Goal: Task Accomplishment & Management: Complete application form

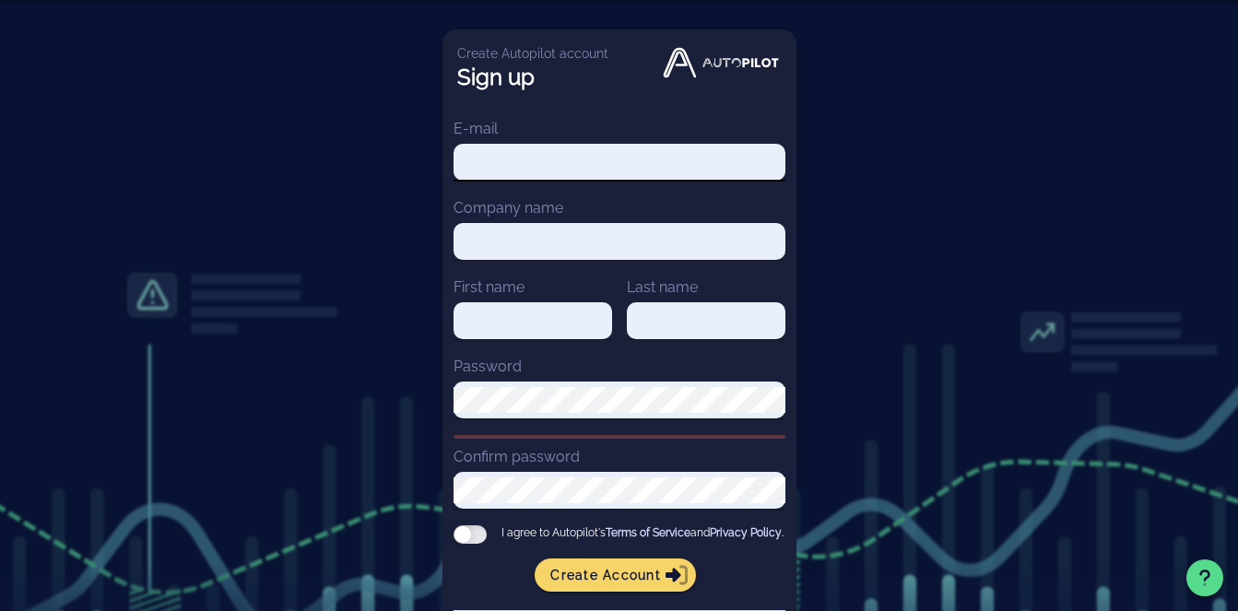
click at [504, 158] on input "E-mail" at bounding box center [619, 162] width 332 height 26
type input "[PERSON_NAME][EMAIL_ADDRESS][PERSON_NAME][DOMAIN_NAME]"
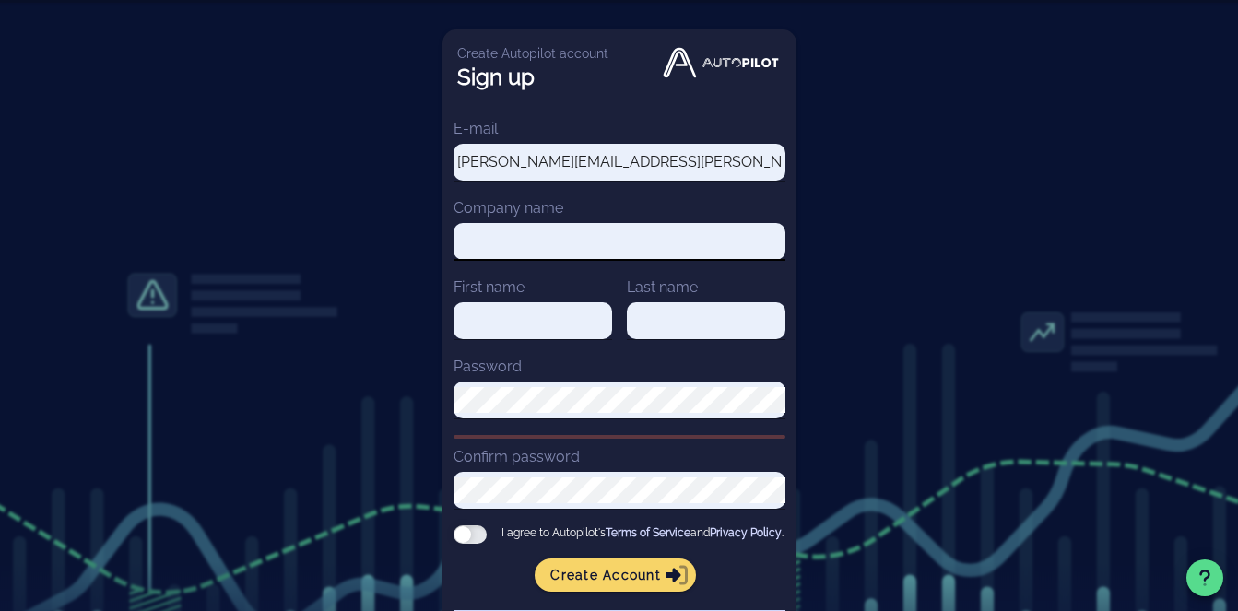
click at [523, 251] on input "Company name" at bounding box center [619, 242] width 332 height 26
type input "Essor"
type input "[PERSON_NAME]"
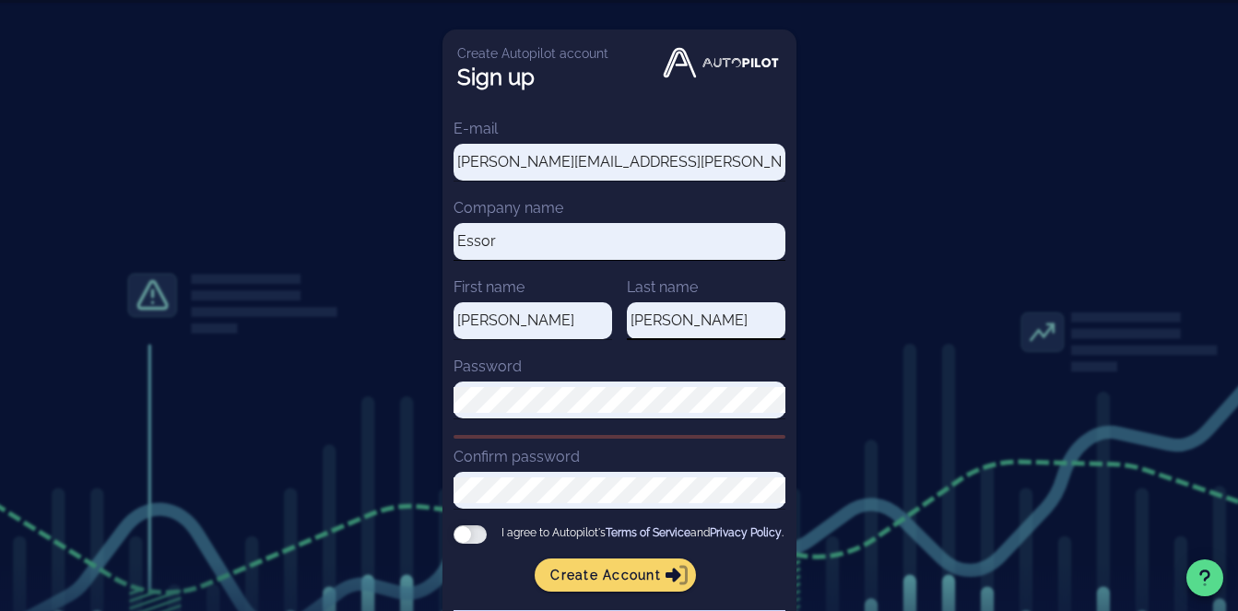
type input "[PERSON_NAME]"
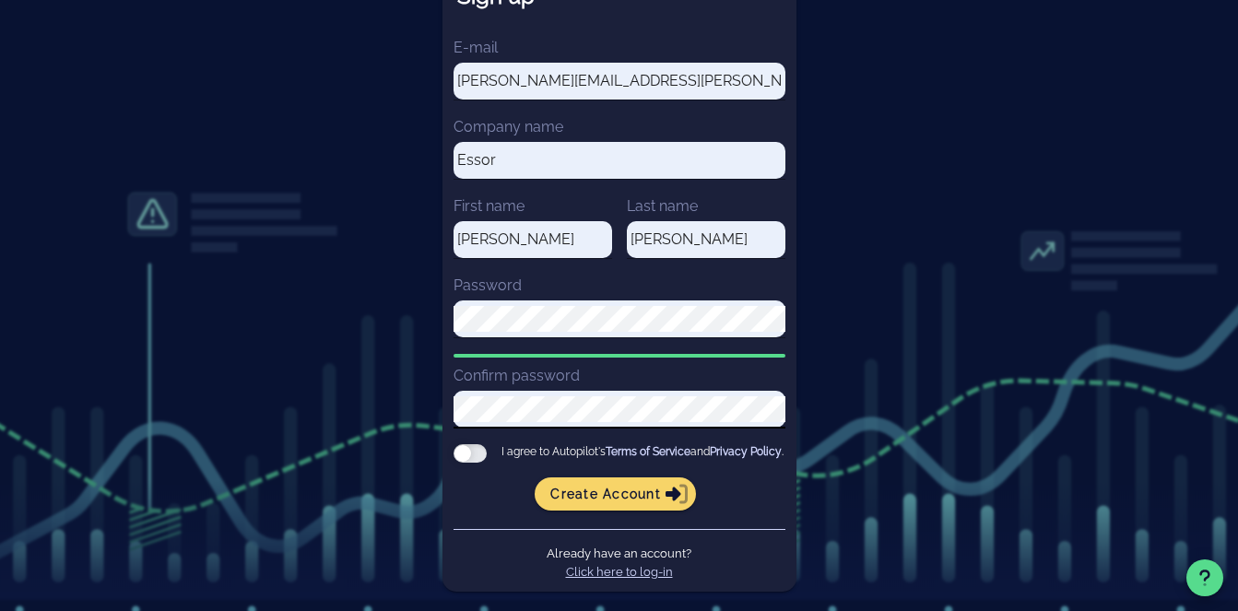
scroll to position [86, 0]
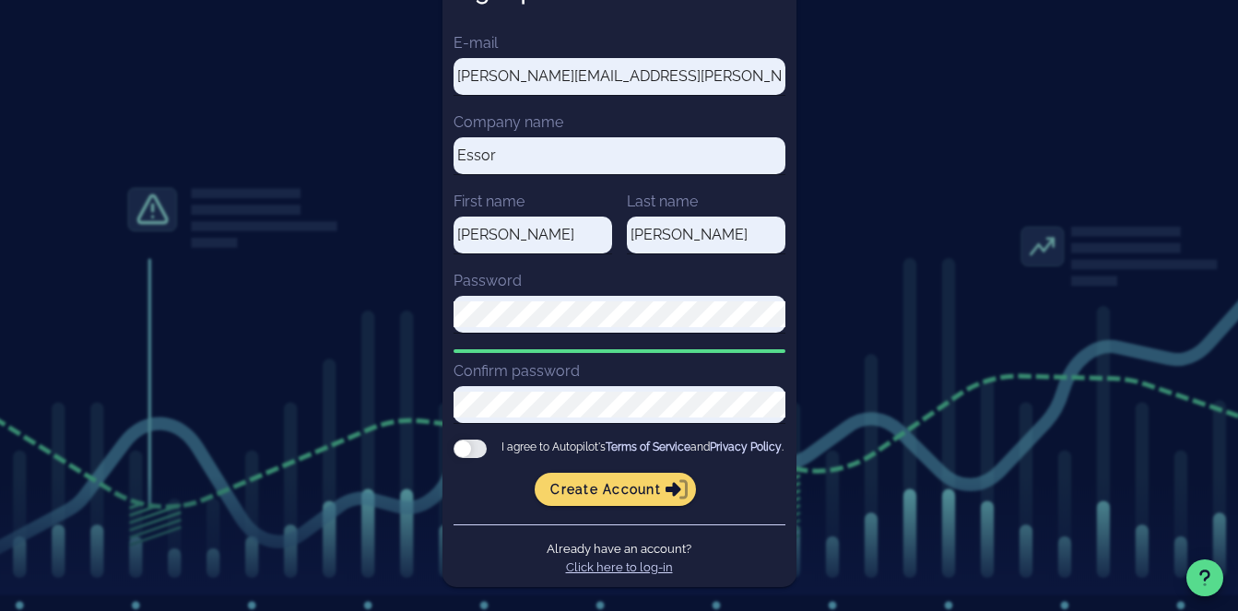
click at [476, 456] on div at bounding box center [469, 449] width 33 height 18
click at [0, 0] on input "I agree to Autopilot's Terms of Service and Privacy Policy ." at bounding box center [0, 0] width 0 height 0
click at [644, 498] on span "Create account" at bounding box center [615, 489] width 132 height 17
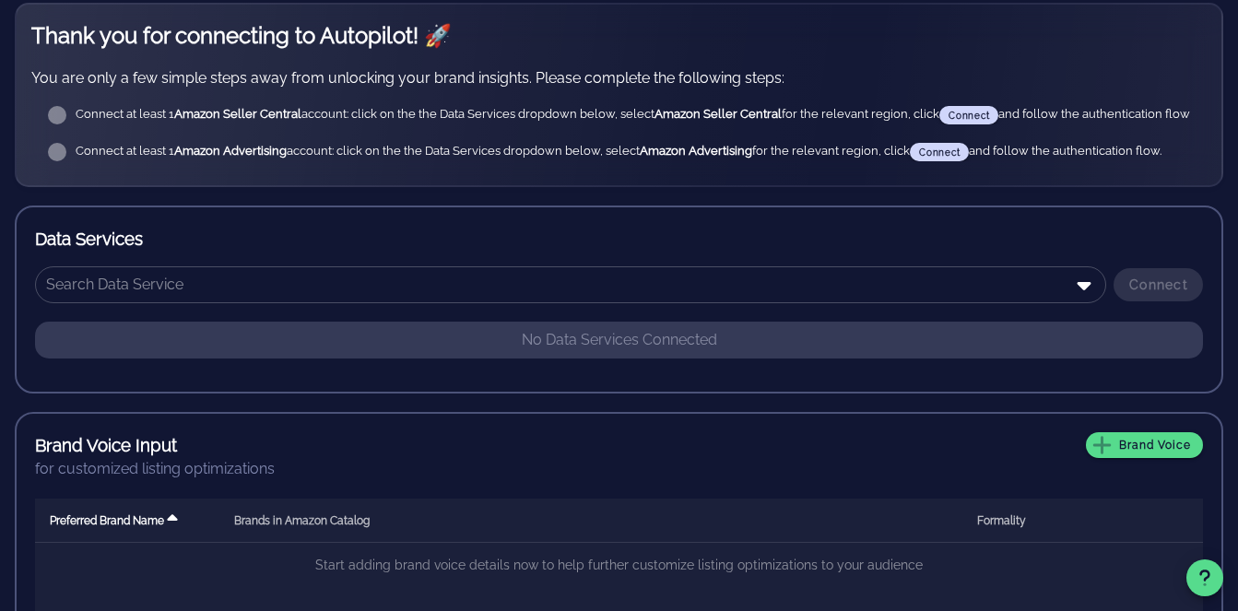
scroll to position [277, 0]
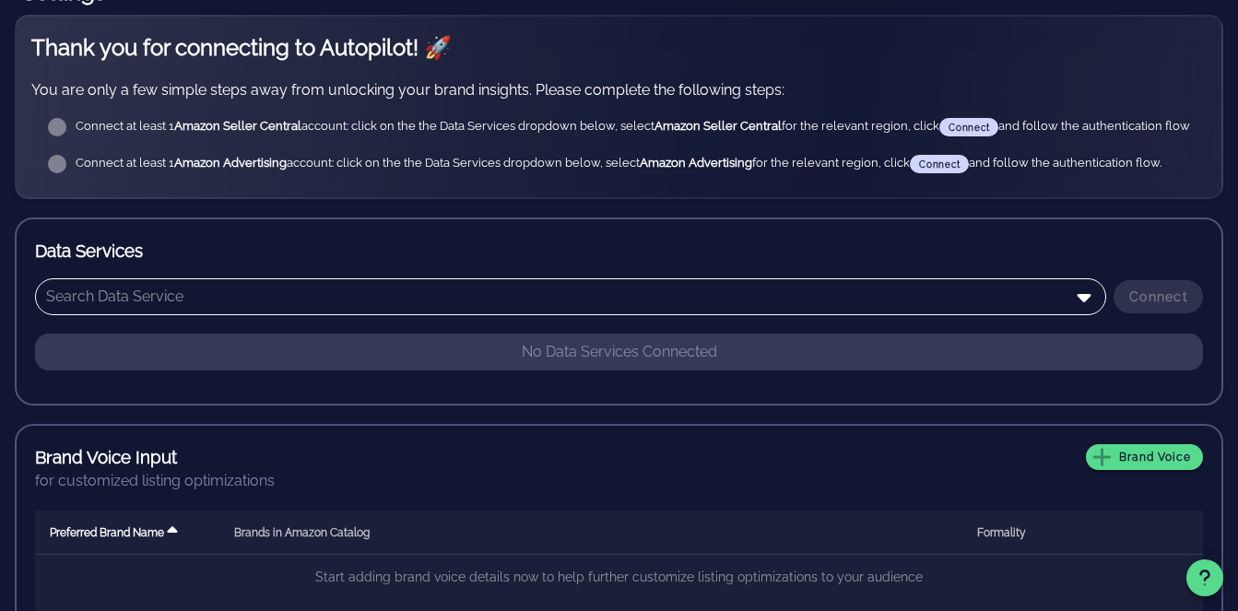
click at [300, 294] on input "text" at bounding box center [557, 296] width 1023 height 29
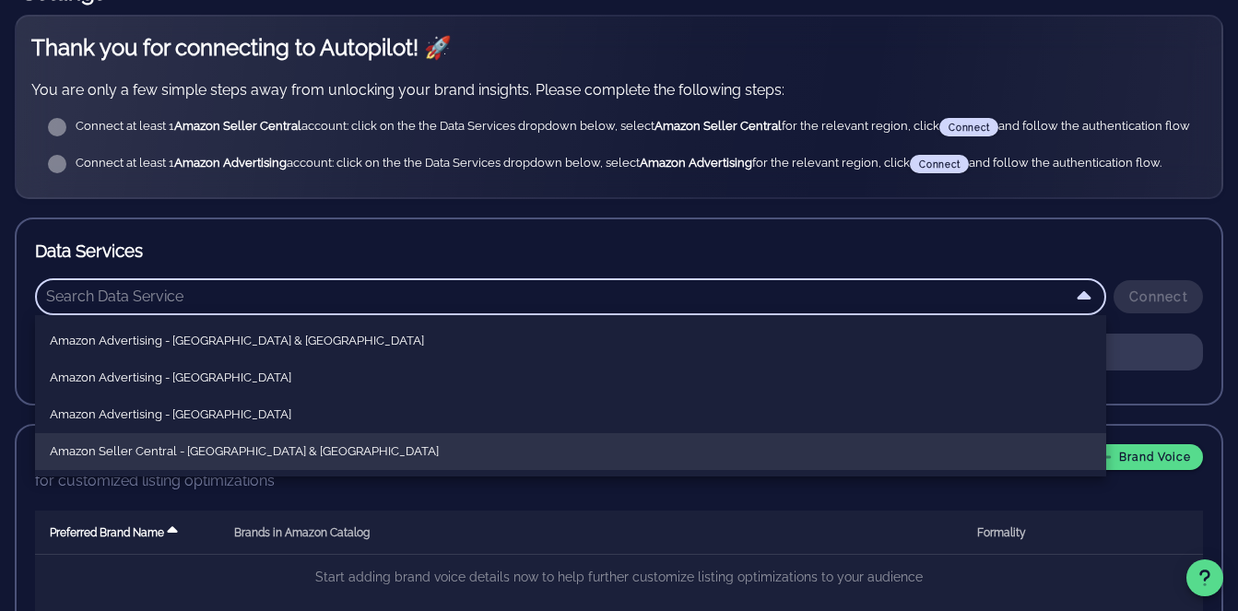
scroll to position [112, 0]
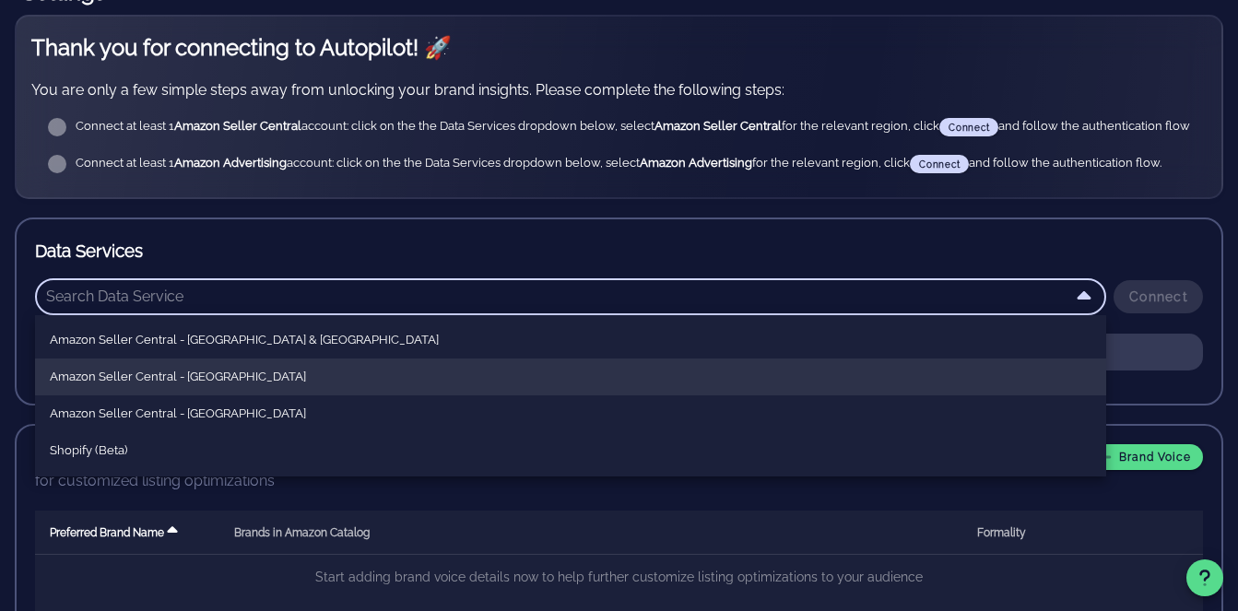
click at [303, 370] on div "Amazon Seller Central - [GEOGRAPHIC_DATA]" at bounding box center [570, 377] width 1041 height 15
type input "Amazon Seller Central - [GEOGRAPHIC_DATA]"
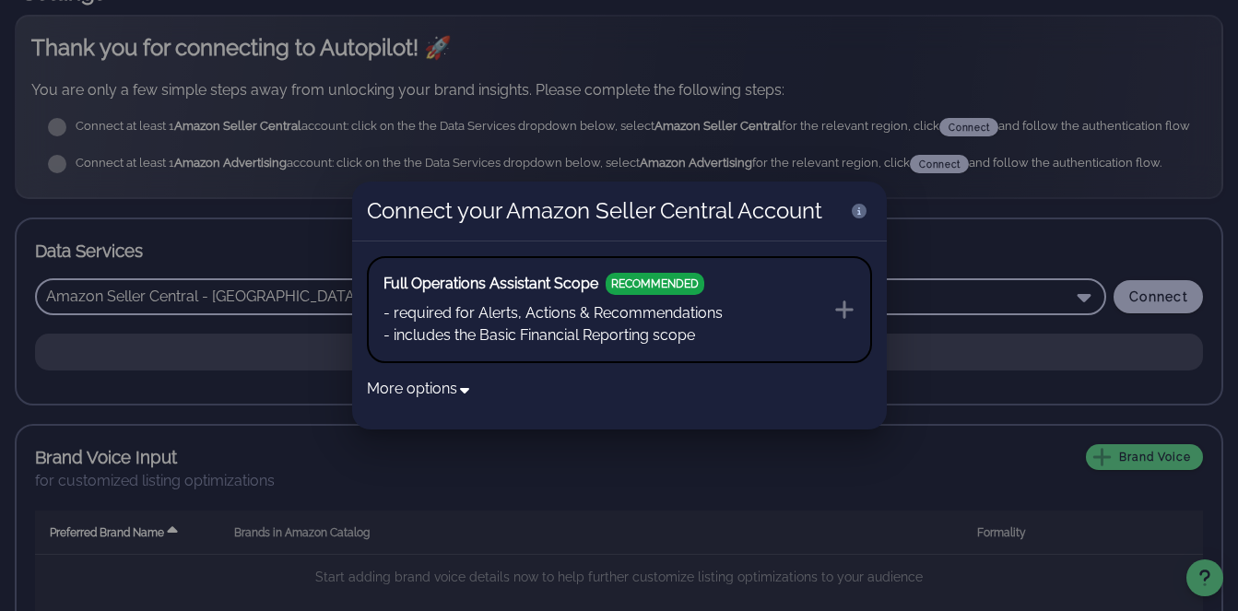
click at [723, 343] on button "Full Operations Assistant Scope RECOMMENDED - required for Alerts, Actions & Re…" at bounding box center [619, 309] width 505 height 107
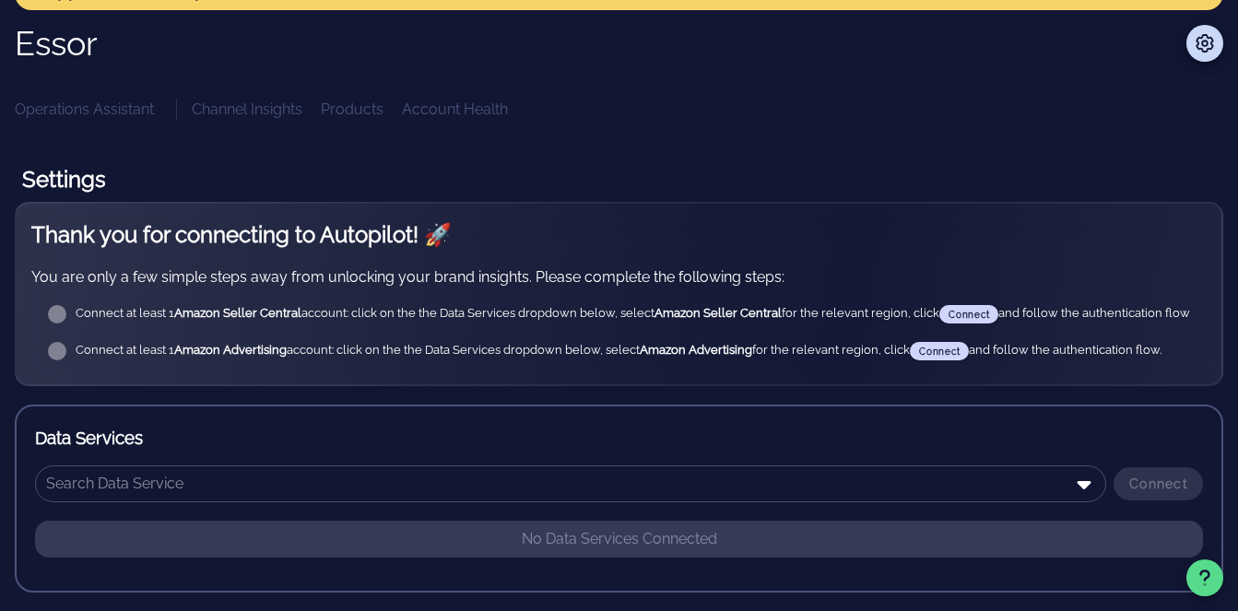
scroll to position [285, 0]
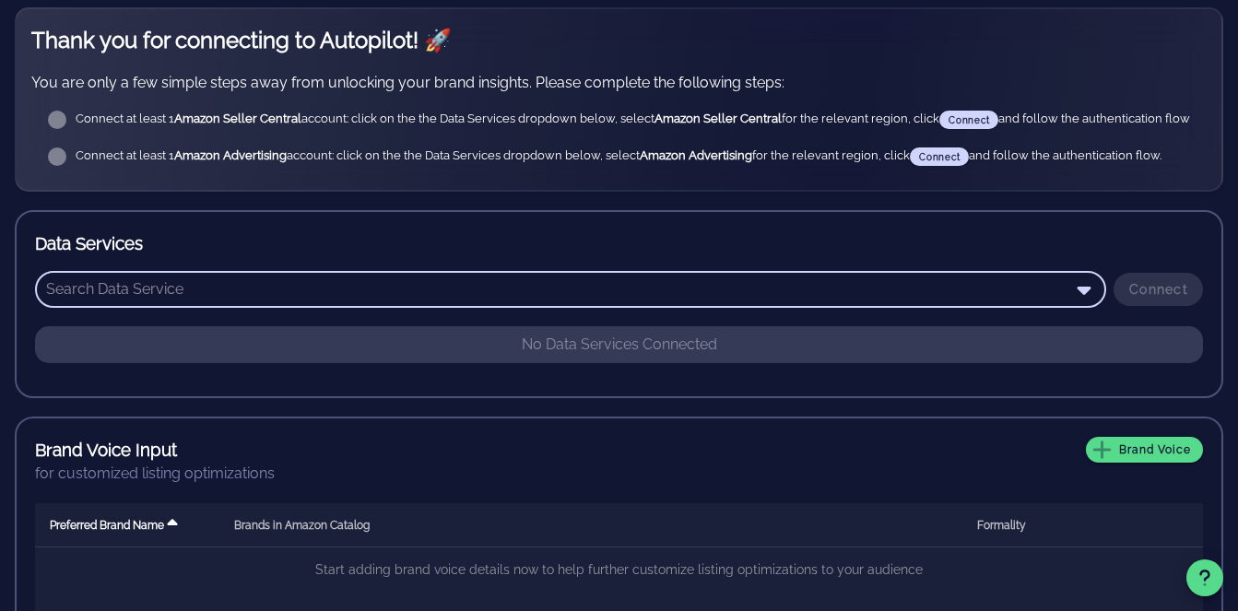
click at [625, 280] on input "text" at bounding box center [557, 289] width 1023 height 29
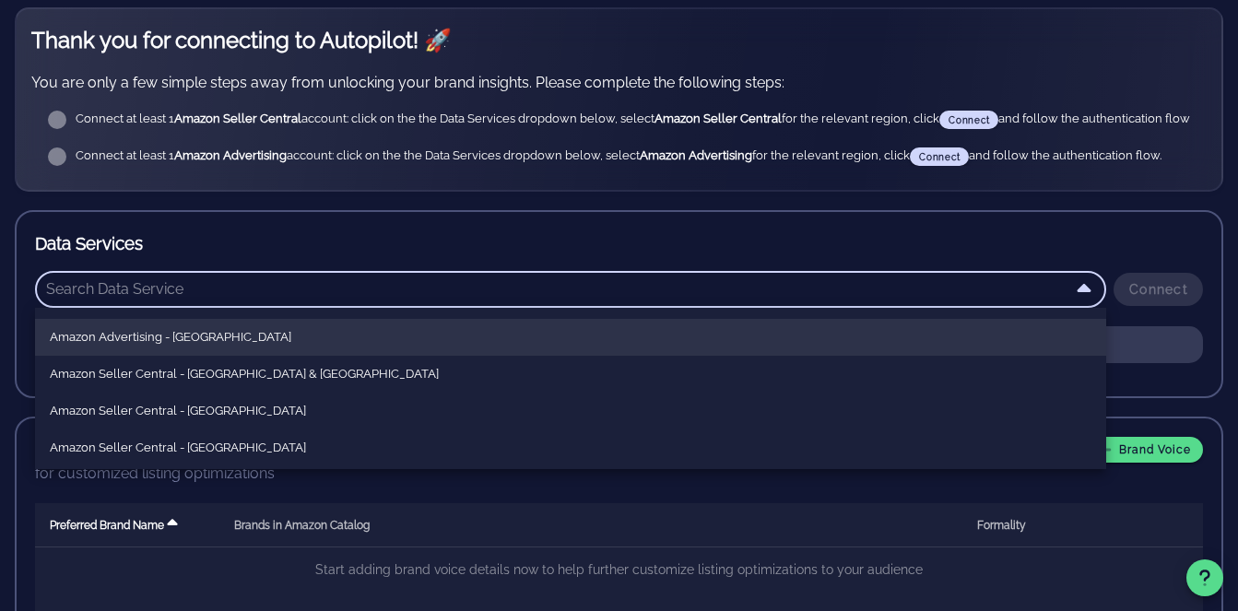
scroll to position [76, 0]
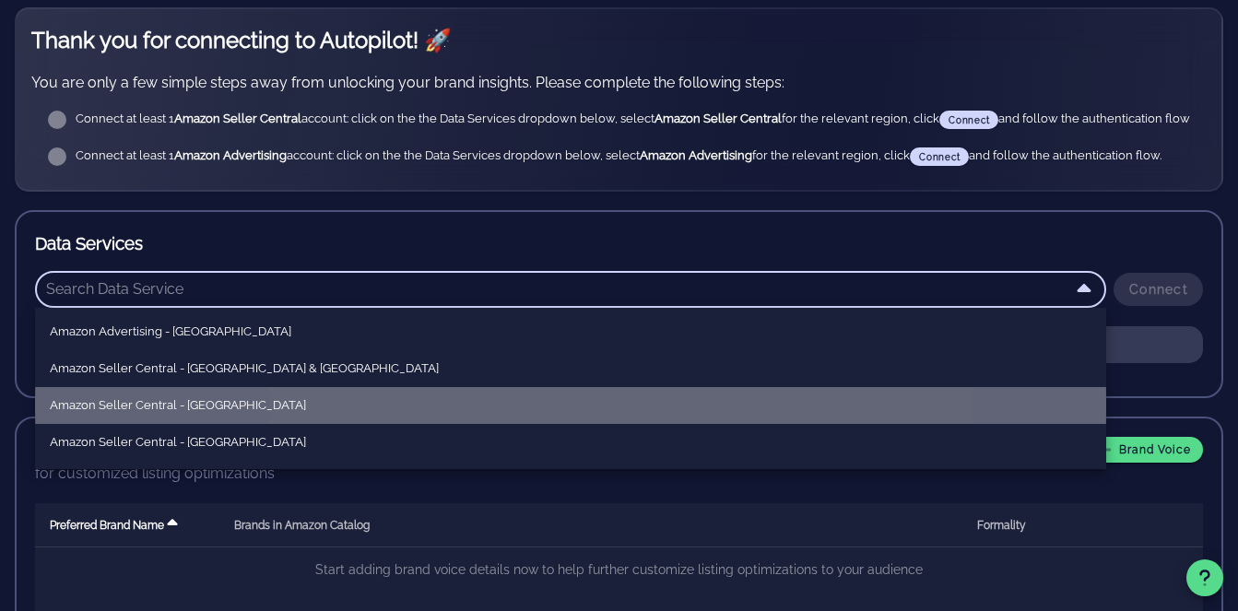
drag, startPoint x: 490, startPoint y: 386, endPoint x: 490, endPoint y: 401, distance: 14.7
click at [490, 401] on div "Amazon Seller Central - [GEOGRAPHIC_DATA]" at bounding box center [570, 405] width 1071 height 37
type input "Amazon Seller Central - [GEOGRAPHIC_DATA]"
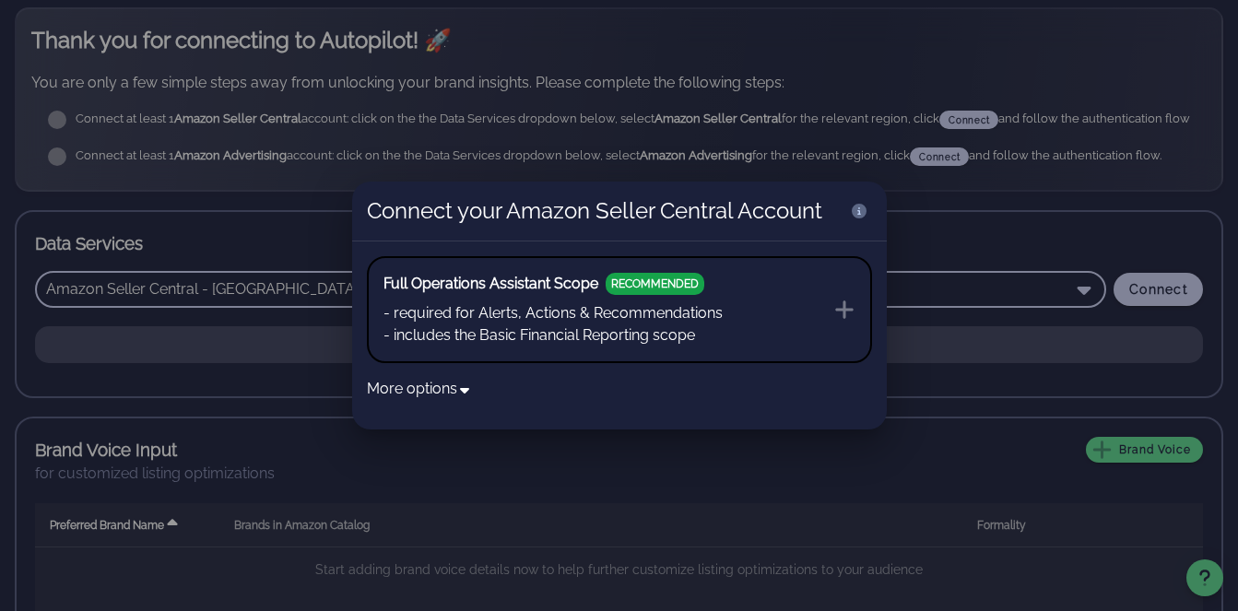
click at [674, 275] on span "RECOMMENDED" at bounding box center [654, 284] width 99 height 22
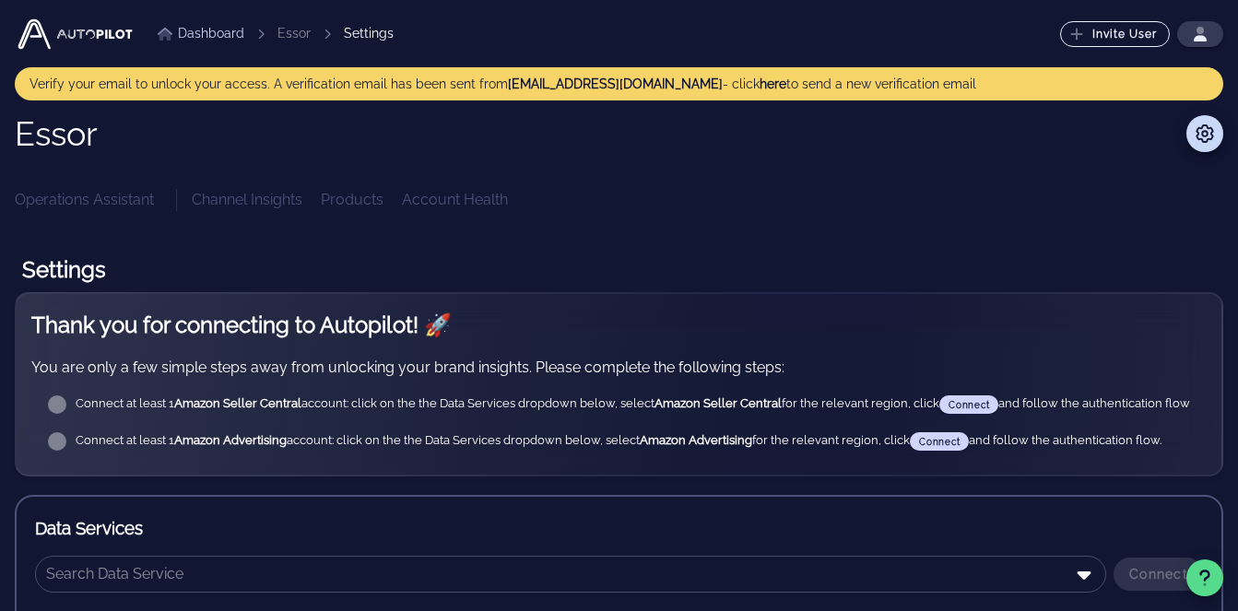
scroll to position [428, 0]
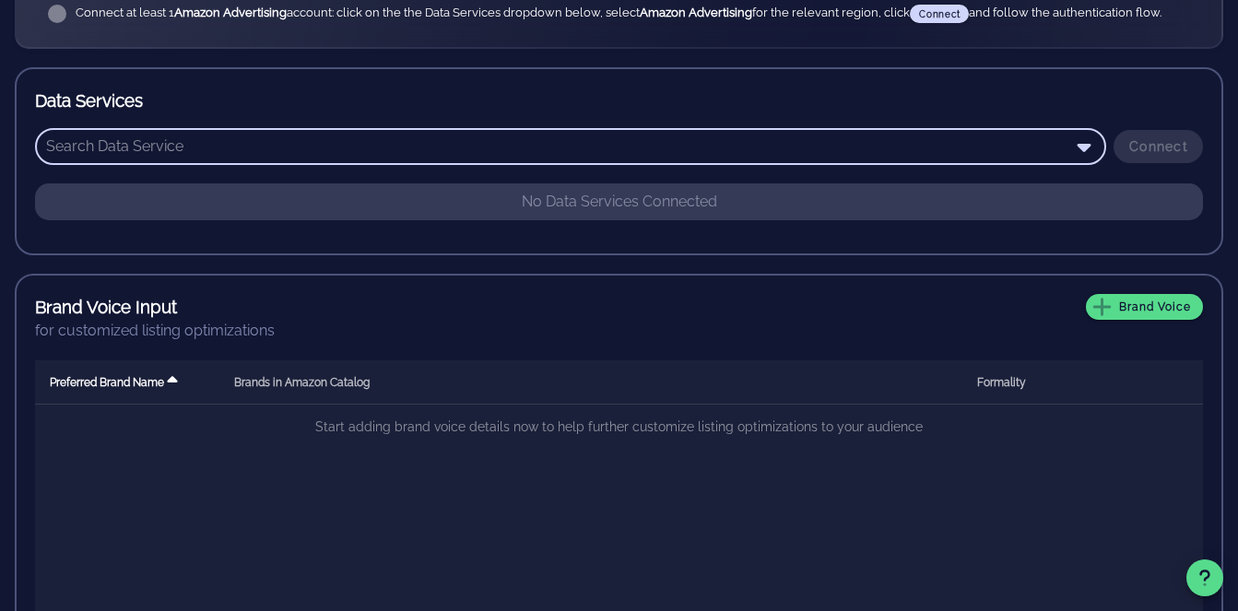
click at [486, 143] on input "text" at bounding box center [557, 146] width 1023 height 29
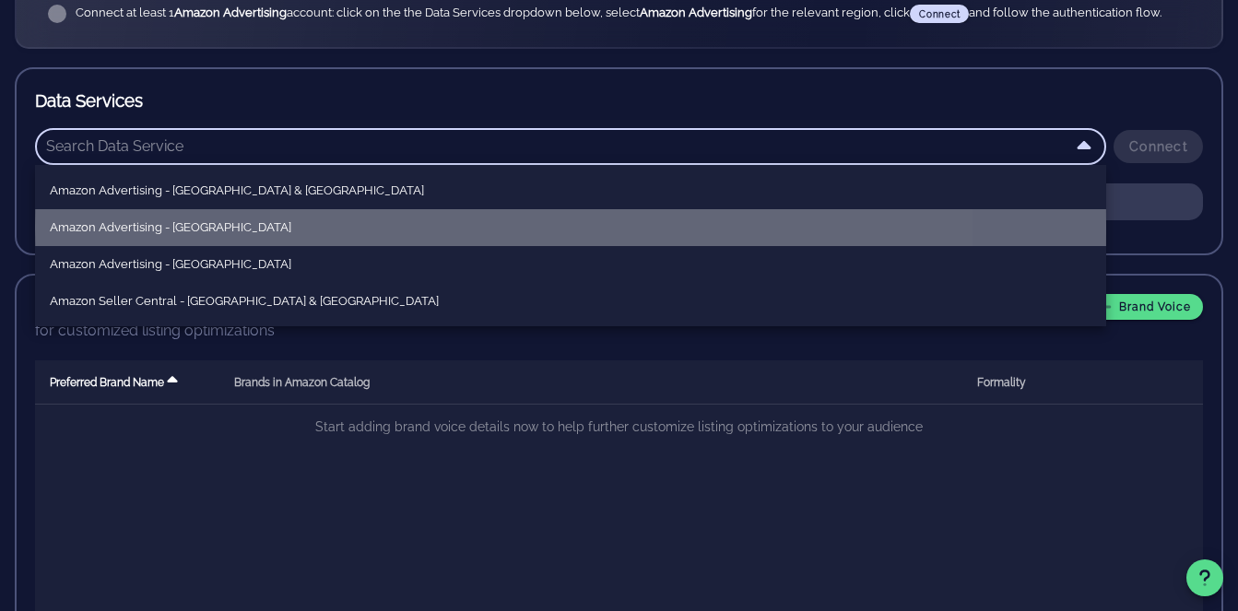
click at [453, 217] on div "Amazon Advertising - [GEOGRAPHIC_DATA]" at bounding box center [570, 227] width 1041 height 29
type input "Amazon Advertising - [GEOGRAPHIC_DATA]"
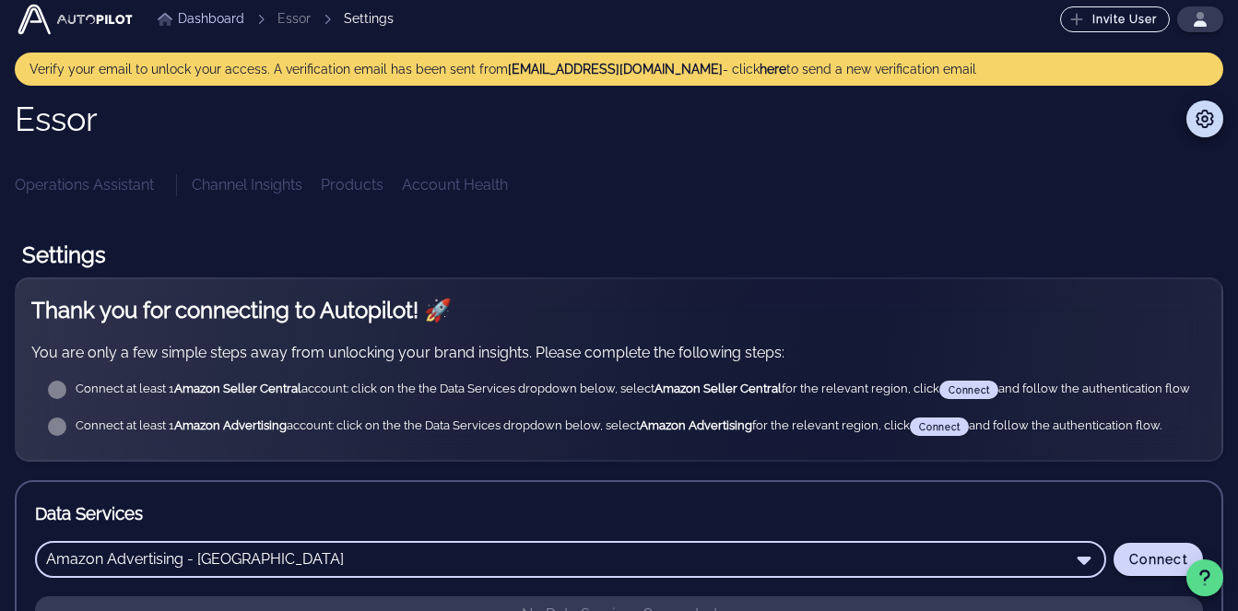
scroll to position [0, 0]
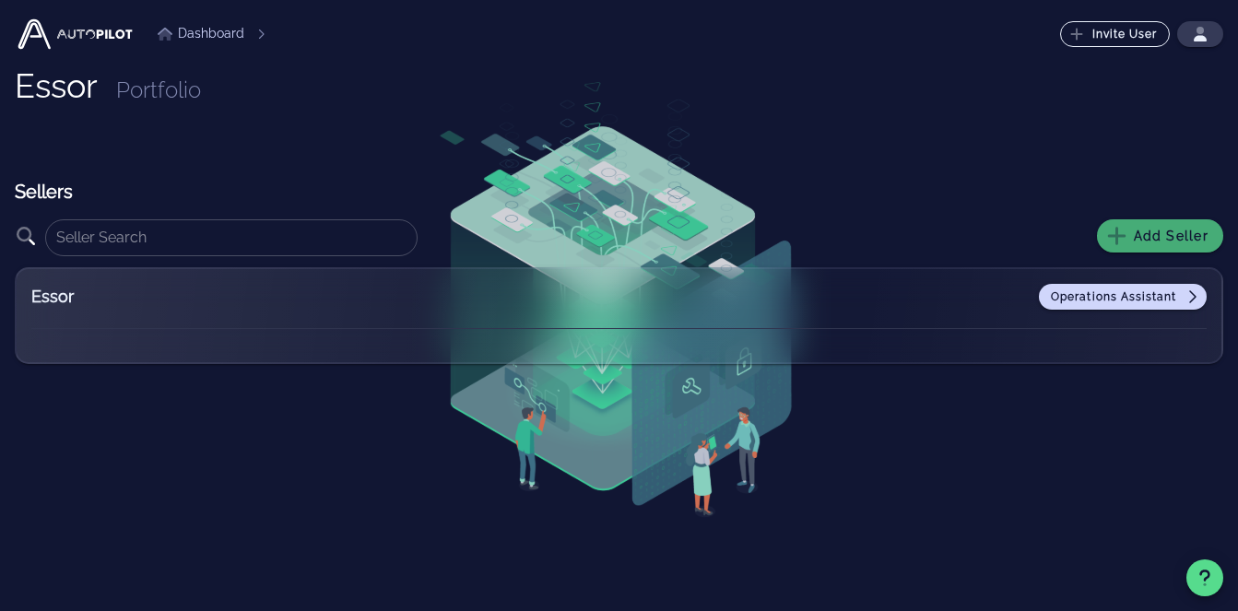
click at [1167, 226] on button "Add Seller" at bounding box center [1160, 235] width 126 height 33
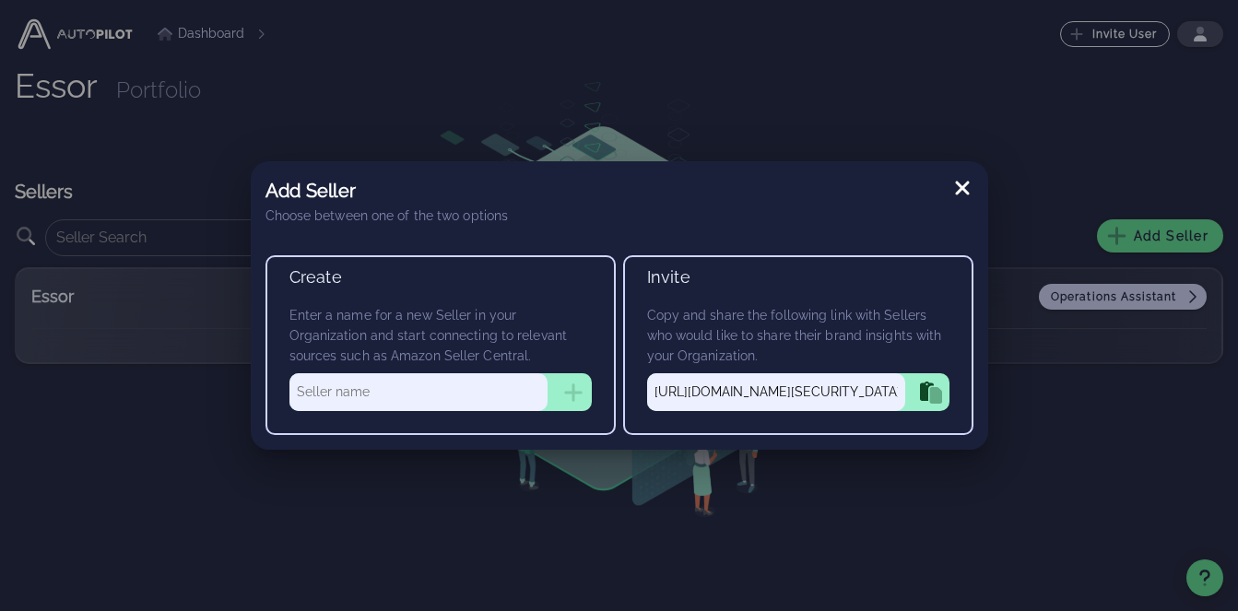
click at [759, 398] on input "https://app.autopilotbrand.com/invites/essor?token=eyJhbGciOiJIUzI1NiIsInR5cCI6…" at bounding box center [776, 391] width 258 height 37
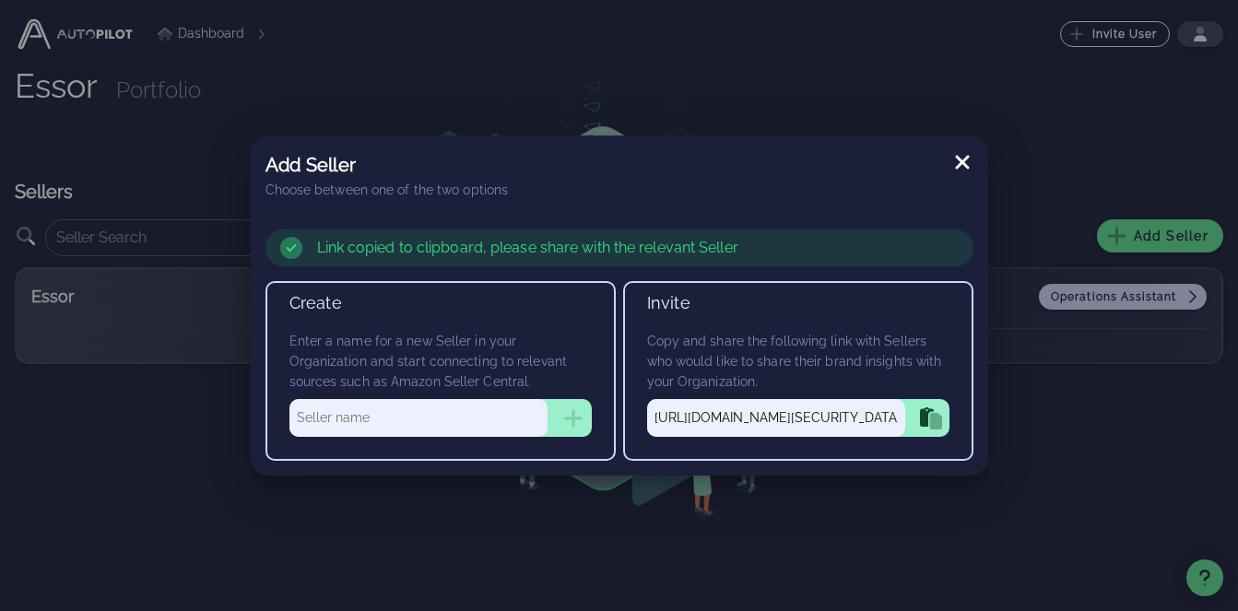
click at [958, 166] on icon at bounding box center [962, 163] width 14 height 14
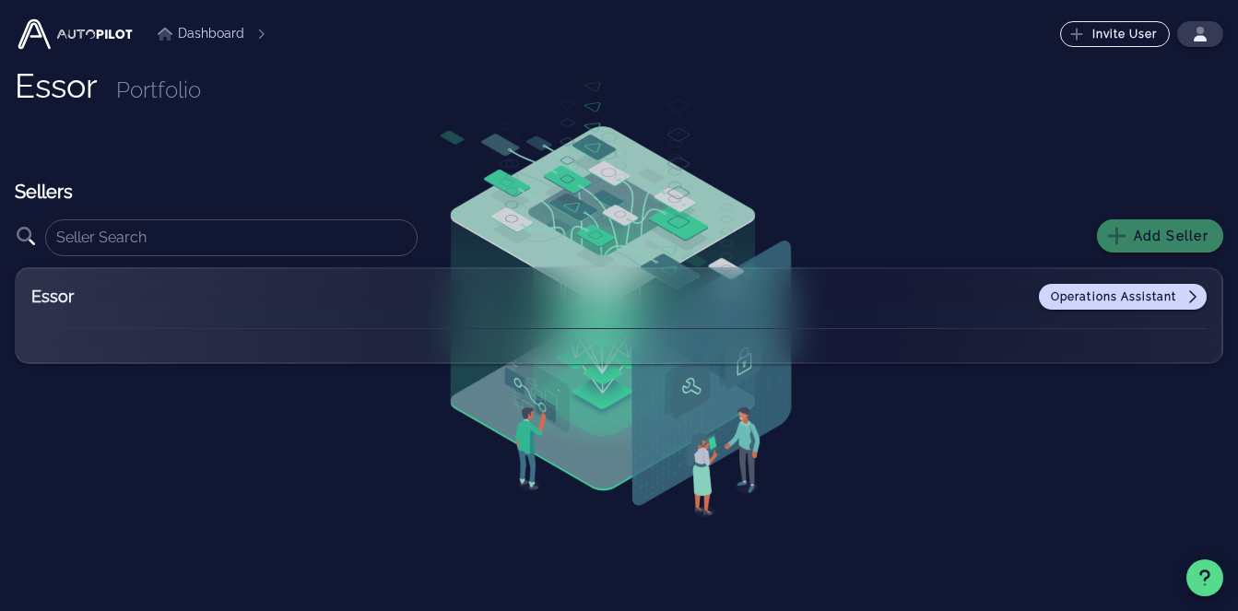
click at [1165, 240] on span "Add Seller" at bounding box center [1159, 236] width 97 height 17
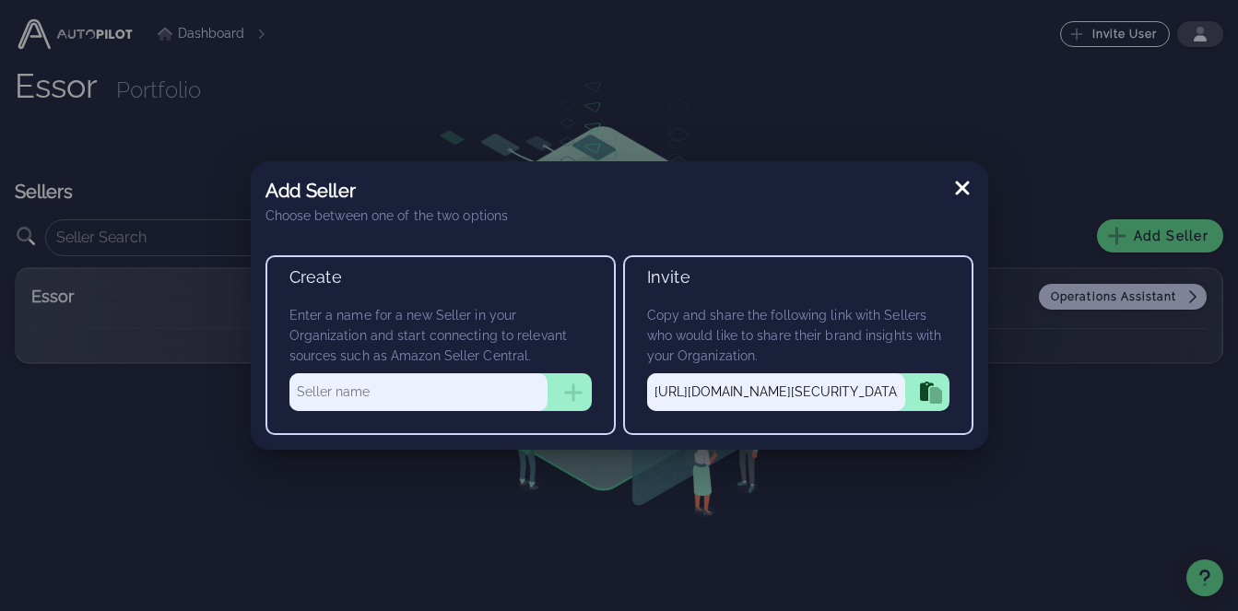
click at [765, 396] on input "https://app.autopilotbrand.com/invites/essor?token=eyJhbGciOiJIUzI1NiIsInR5cCI6…" at bounding box center [776, 391] width 258 height 37
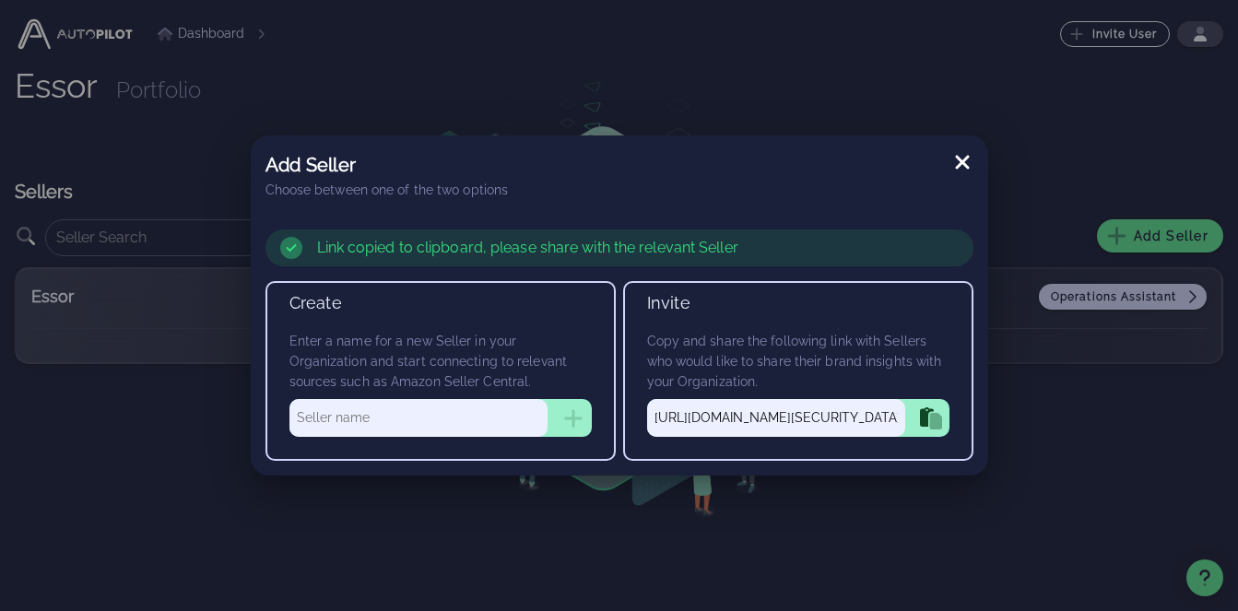
click at [425, 436] on input "text" at bounding box center [418, 417] width 258 height 37
click at [1076, 308] on div at bounding box center [619, 305] width 1238 height 611
